Goal: Obtain resource: Download file/media

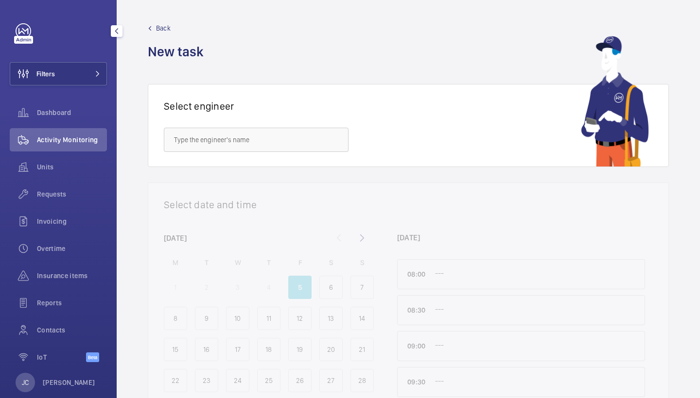
click at [63, 145] on div "Activity Monitoring" at bounding box center [58, 139] width 97 height 23
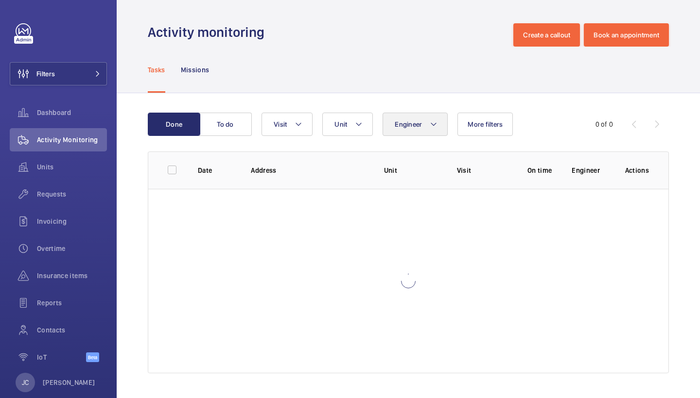
click at [431, 130] on button "Engineer" at bounding box center [414, 124] width 65 height 23
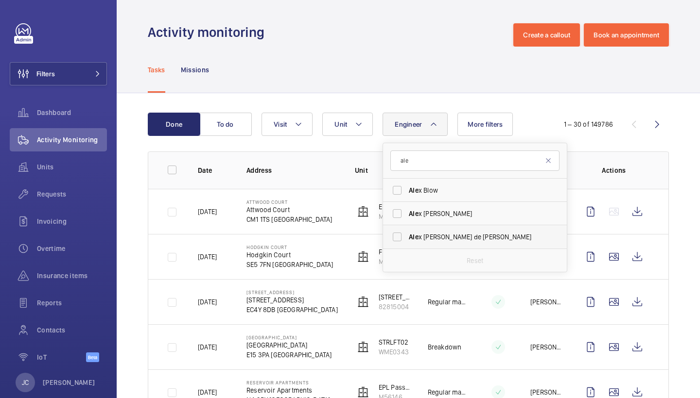
type input "ale"
click at [431, 239] on span "Ale x [PERSON_NAME] de [PERSON_NAME]" at bounding box center [476, 237] width 134 height 10
click at [407, 239] on input "Ale x [PERSON_NAME] de [PERSON_NAME]" at bounding box center [396, 236] width 19 height 19
checkbox input "true"
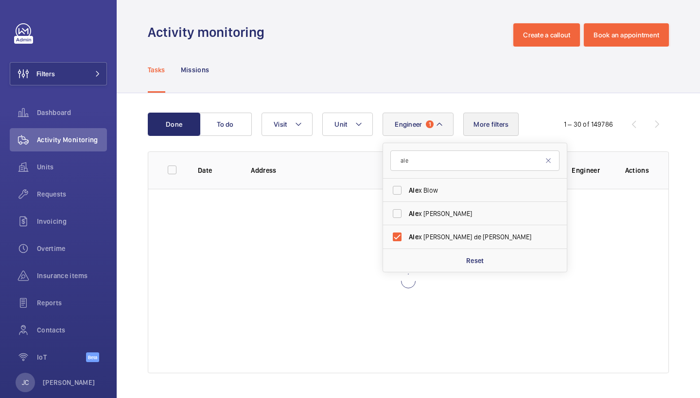
click at [481, 135] on button "More filters" at bounding box center [490, 124] width 55 height 23
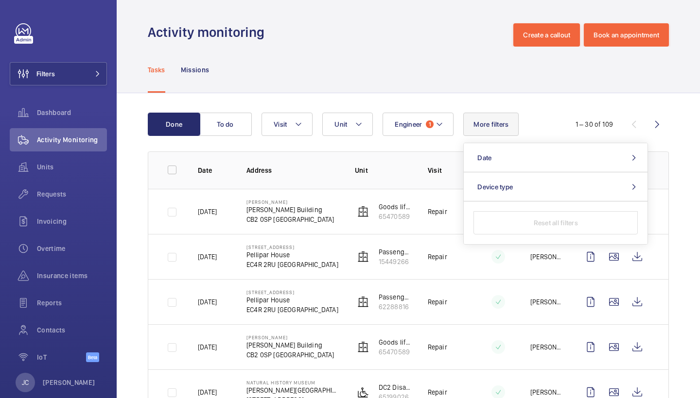
click at [527, 155] on button "Date" at bounding box center [556, 157] width 184 height 29
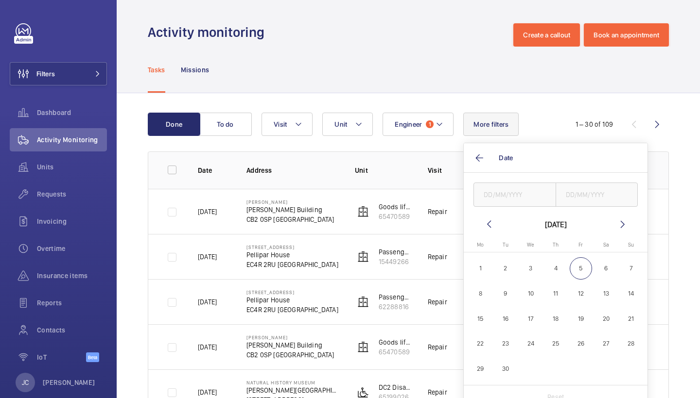
click at [484, 223] on mat-icon at bounding box center [489, 225] width 12 height 12
click at [630, 219] on mat-calendar "[DATE] [DATE] Mo [DATE] Tu [DATE] We [DATE] Th [DATE] Fr [DATE] Sa [DATE] [DATE…" at bounding box center [556, 302] width 184 height 167
click at [621, 219] on mat-icon at bounding box center [623, 225] width 12 height 12
click at [525, 363] on span "27" at bounding box center [530, 369] width 23 height 23
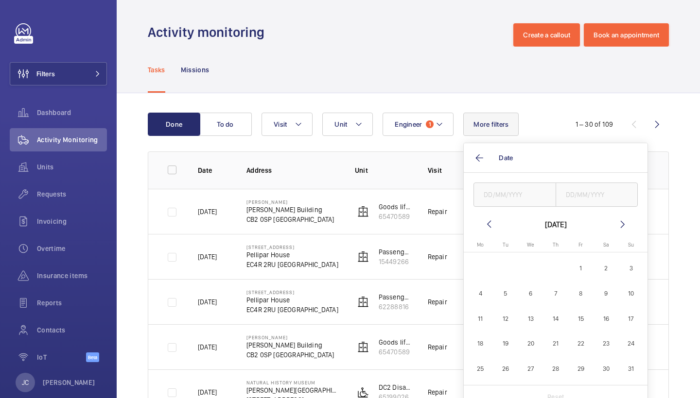
type input "27/08/2025"
click at [586, 200] on input "text" at bounding box center [596, 195] width 83 height 24
click at [583, 369] on span "29" at bounding box center [581, 369] width 23 height 23
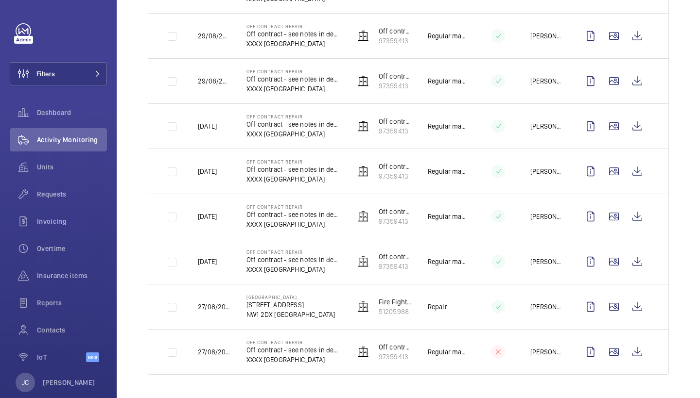
scroll to position [266, 0]
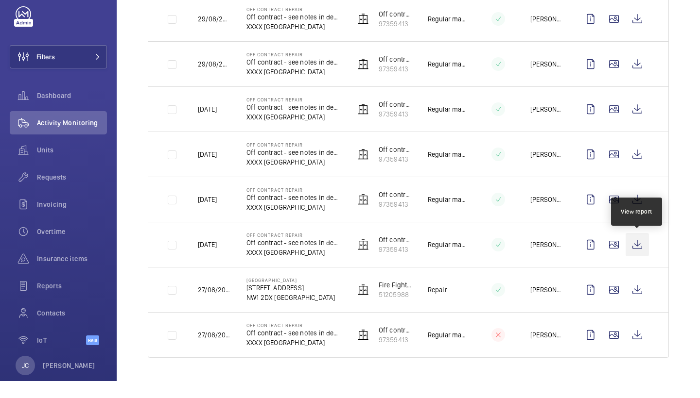
click at [641, 250] on wm-front-icon-button at bounding box center [636, 261] width 23 height 23
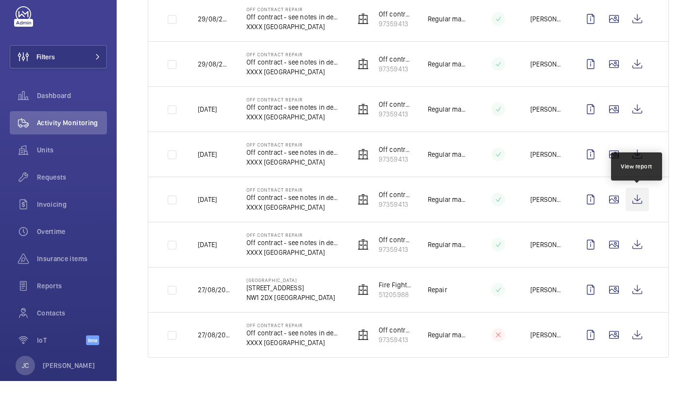
click at [640, 205] on wm-front-icon-button at bounding box center [636, 216] width 23 height 23
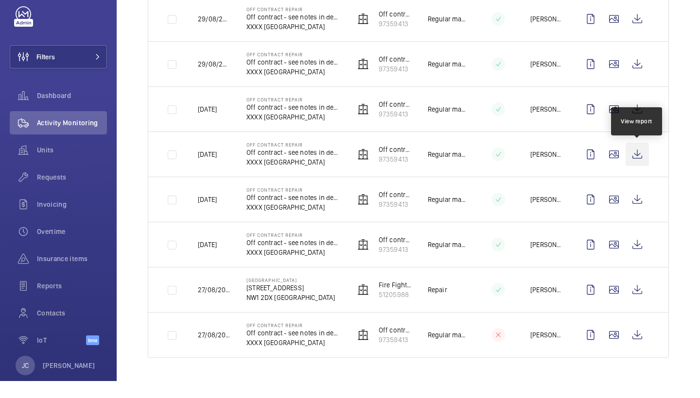
click at [639, 160] on wm-front-icon-button at bounding box center [636, 171] width 23 height 23
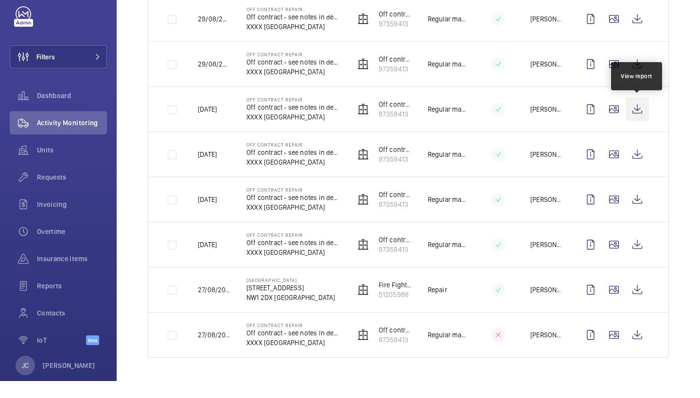
click at [644, 115] on wm-front-icon-button at bounding box center [636, 126] width 23 height 23
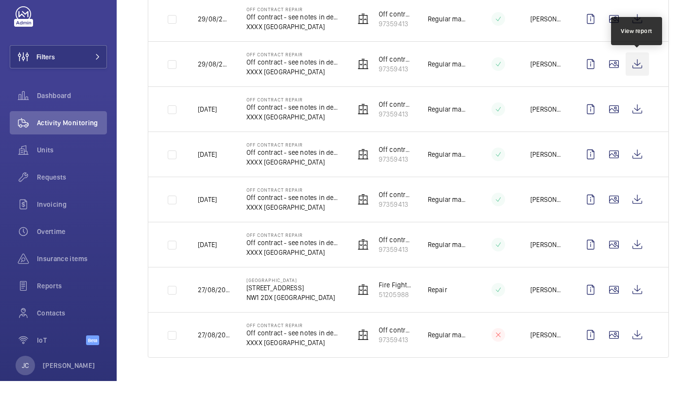
click at [638, 69] on wm-front-icon-button at bounding box center [636, 80] width 23 height 23
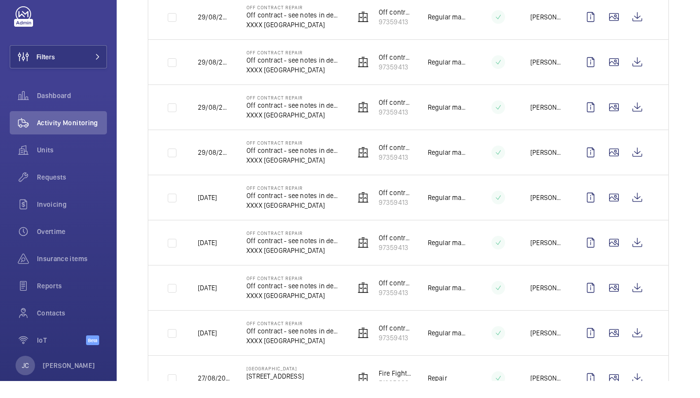
scroll to position [177, 0]
click at [638, 113] on wm-front-icon-button at bounding box center [636, 124] width 23 height 23
click at [639, 68] on wm-front-icon-button at bounding box center [636, 79] width 23 height 23
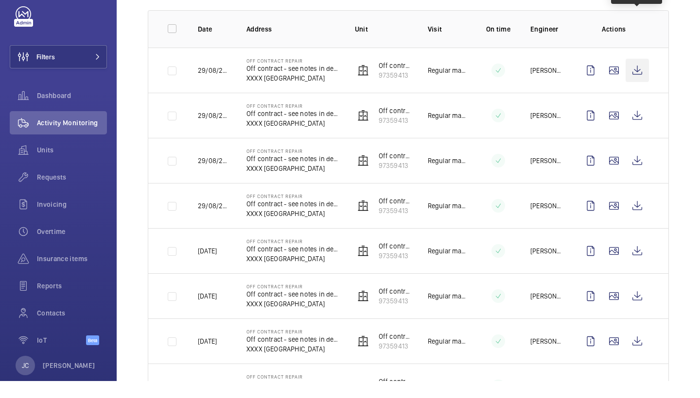
scroll to position [121, 0]
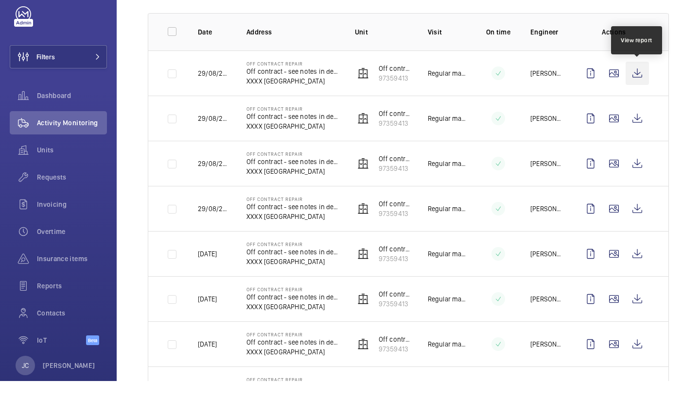
click at [635, 79] on wm-front-icon-button at bounding box center [636, 90] width 23 height 23
